Goal: Check status

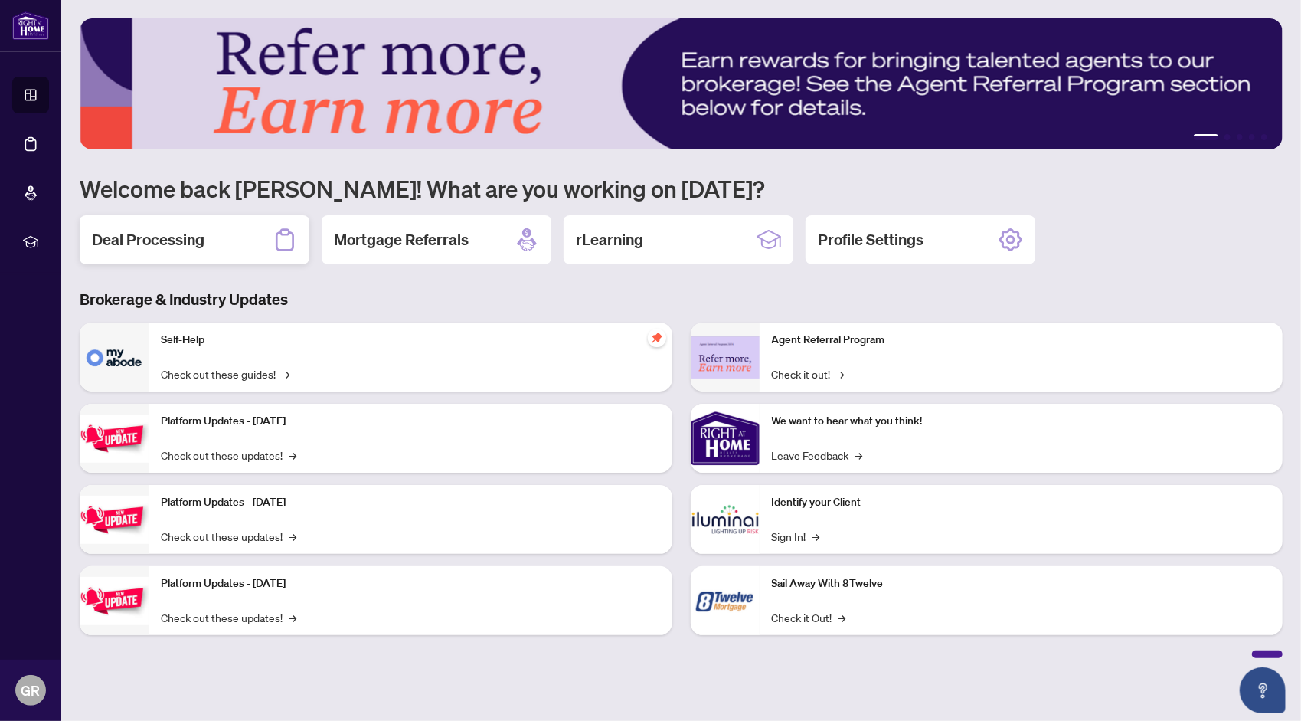
click at [151, 244] on h2 "Deal Processing" at bounding box center [148, 239] width 113 height 21
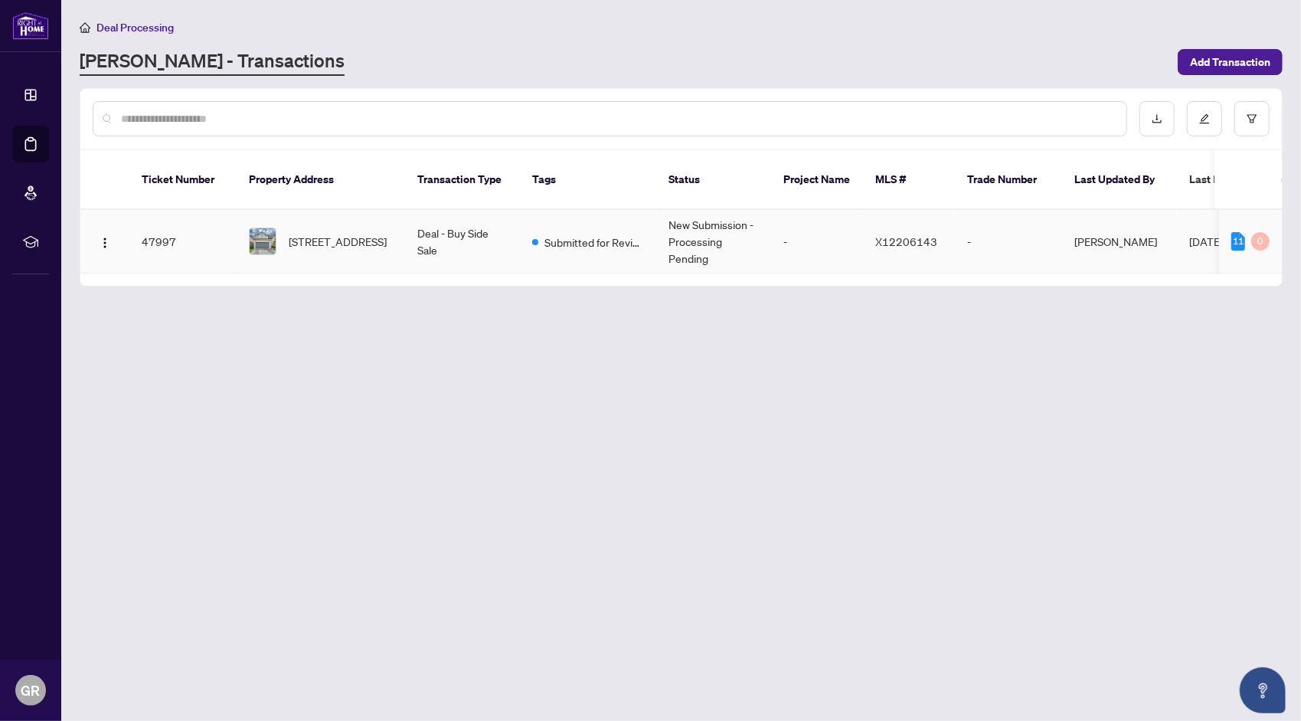
click at [161, 233] on td "47997" at bounding box center [182, 242] width 107 height 64
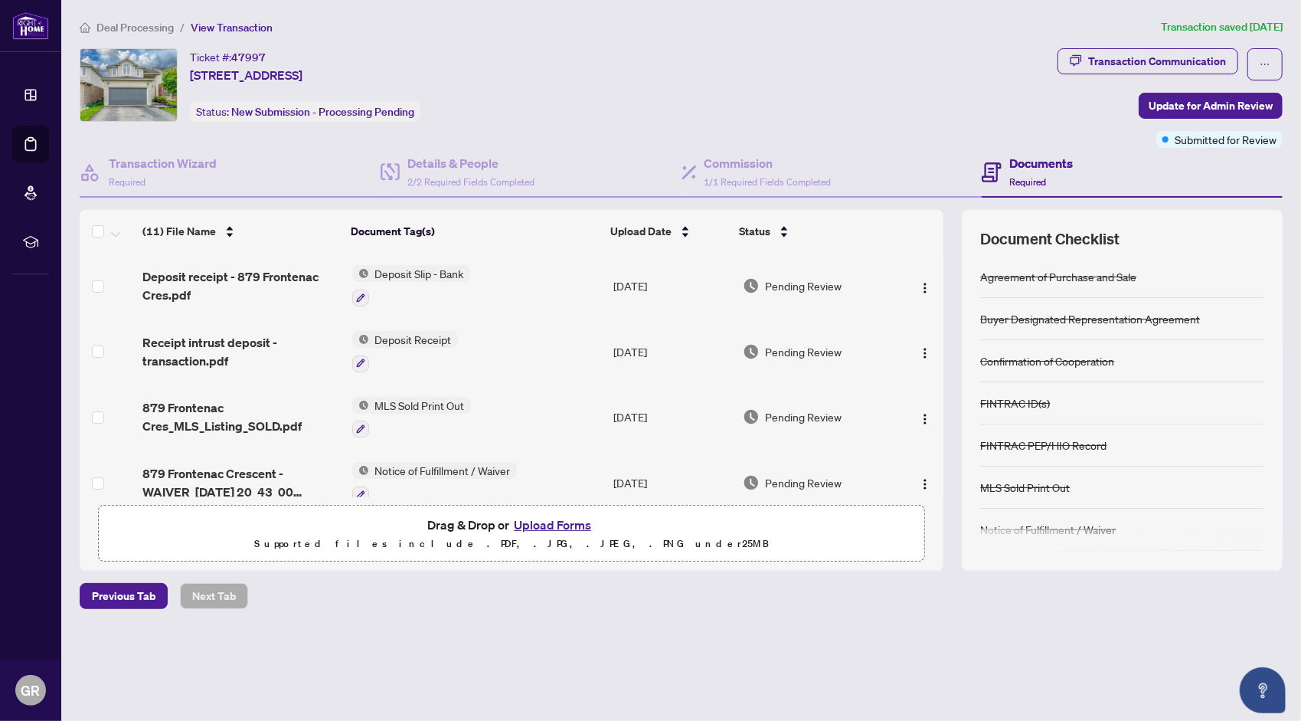
click at [1034, 162] on h4 "Documents" at bounding box center [1041, 163] width 64 height 18
click at [247, 25] on span "View Transaction" at bounding box center [232, 28] width 82 height 14
click at [732, 88] on div "Ticket #: 47997 879 Frontenac Cres, Woodstock, Ontario N4V 0A8, Canada Status: …" at bounding box center [566, 85] width 972 height 74
